Goal: Task Accomplishment & Management: Manage account settings

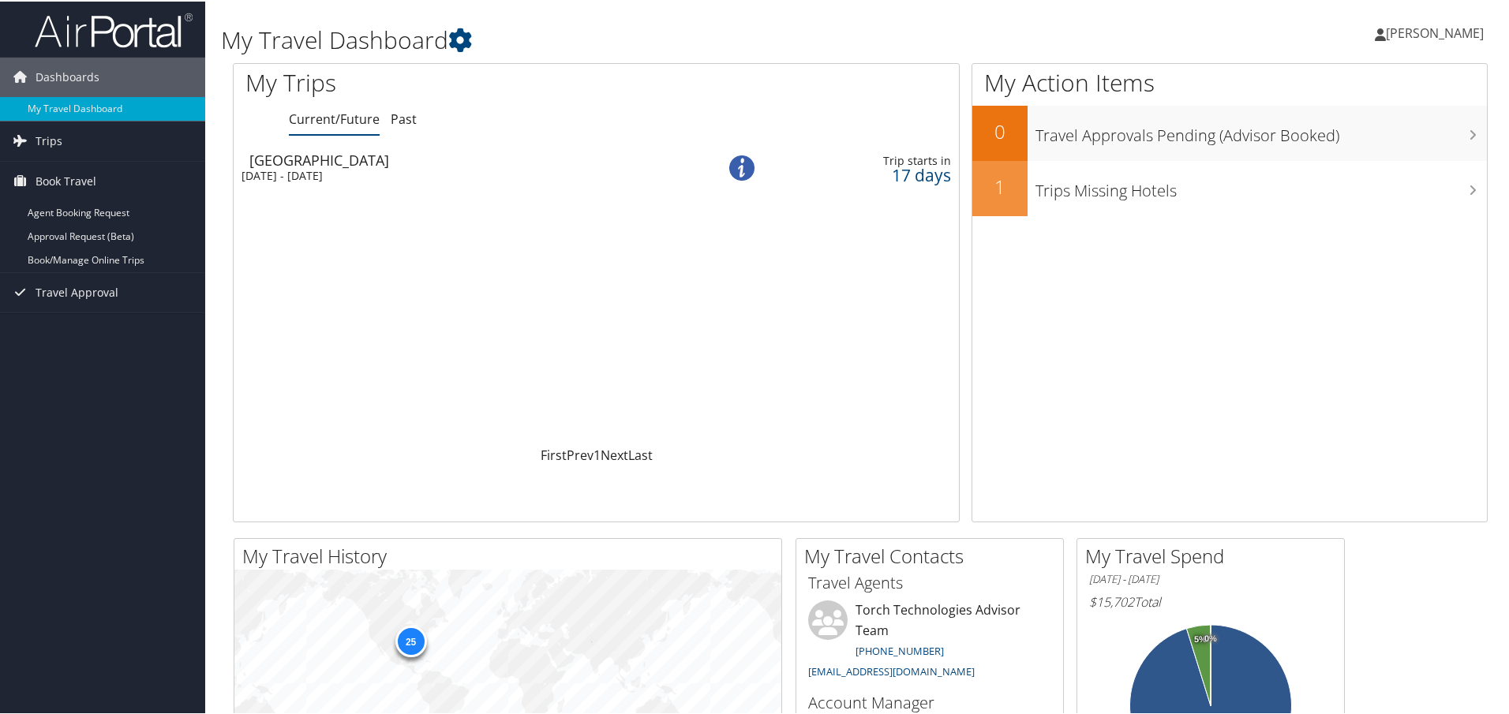
click at [322, 167] on div "Thu 23 Oct 2025 - Wed 5 Nov 2025" at bounding box center [459, 174] width 434 height 14
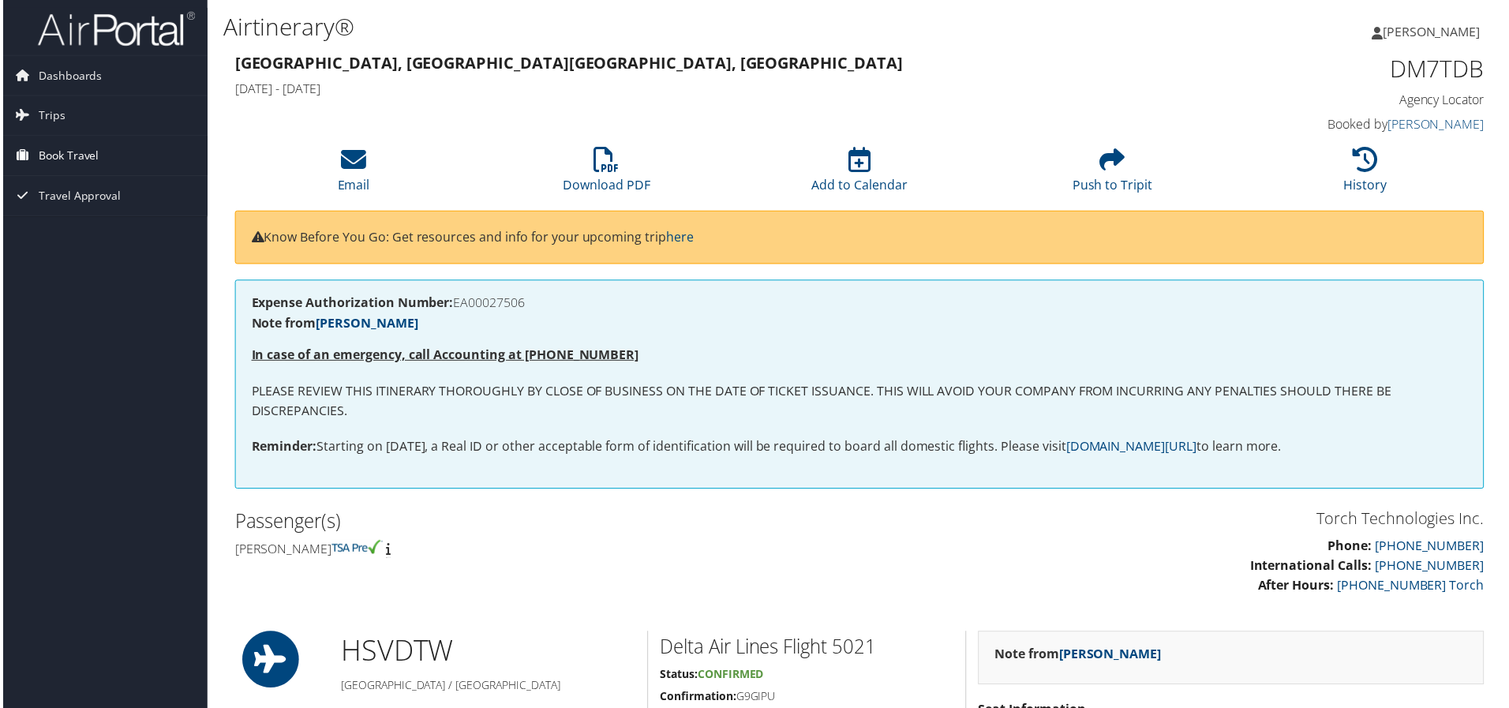
click at [86, 159] on span "Book Travel" at bounding box center [66, 156] width 61 height 39
click at [104, 237] on link "Book/Manage Online Trips" at bounding box center [102, 235] width 205 height 24
